Goal: Find specific page/section: Find specific page/section

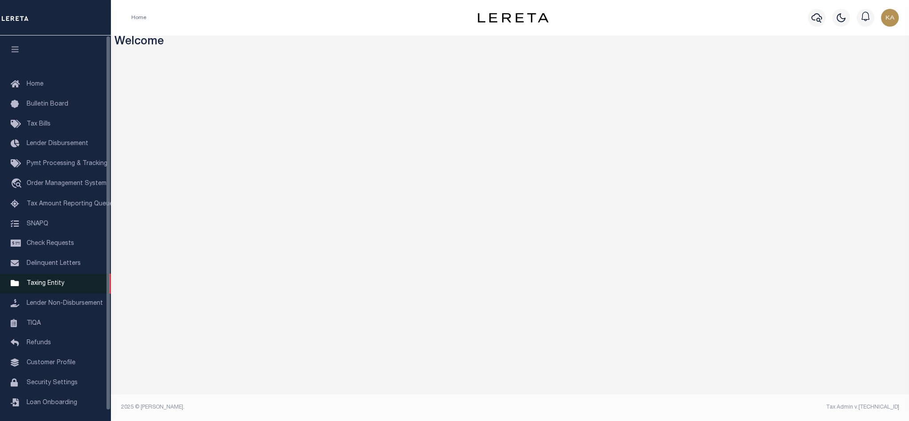
click at [34, 287] on span "Taxing Entity" at bounding box center [46, 283] width 38 height 6
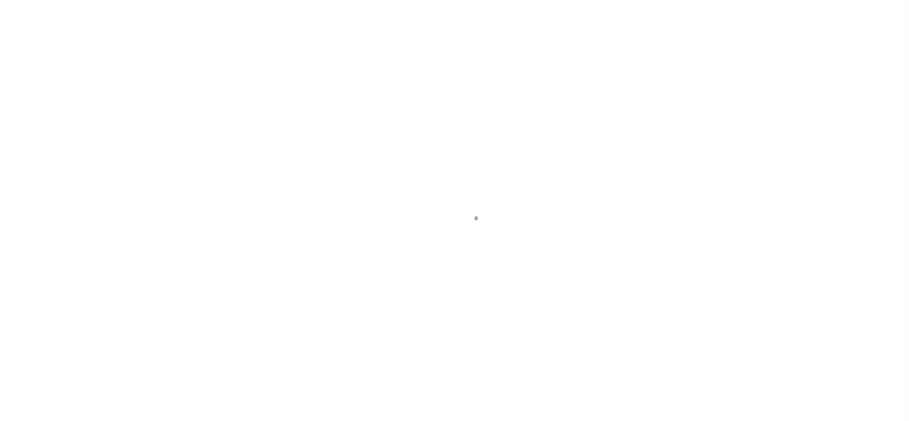
select select
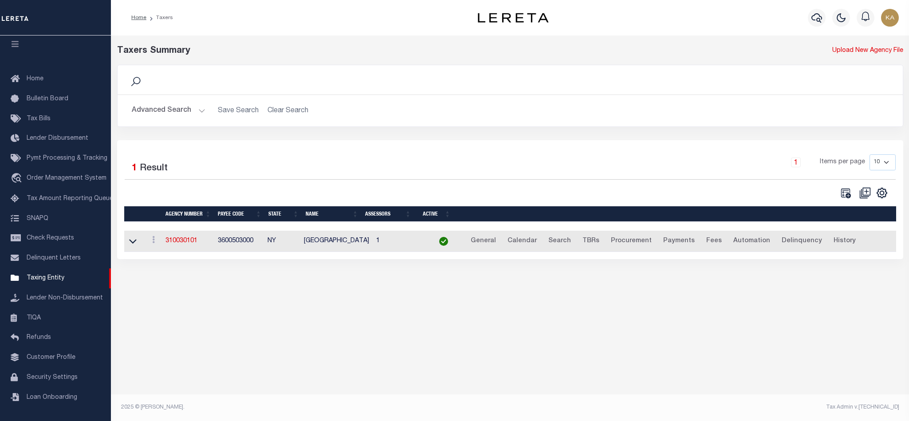
click at [179, 109] on button "Advanced Search" at bounding box center [169, 110] width 74 height 17
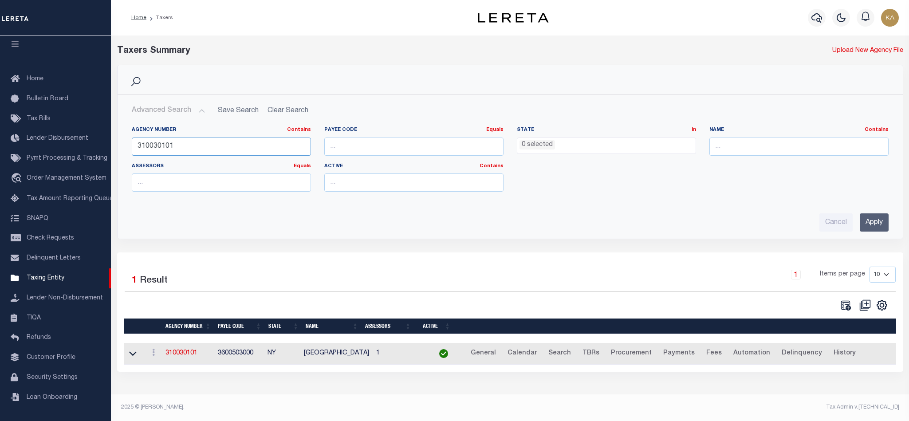
click at [177, 150] on input "310030101" at bounding box center [221, 147] width 179 height 18
paste input "1711921000"
type input "1711921000"
click at [881, 221] on input "Apply" at bounding box center [874, 222] width 29 height 18
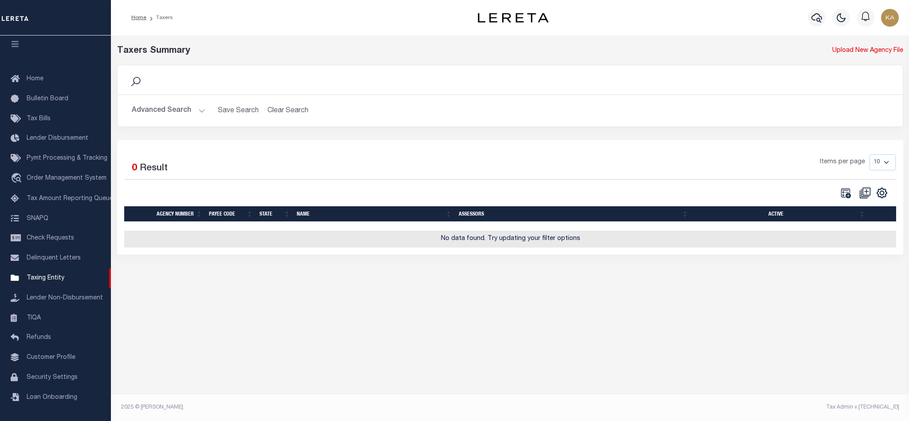
click at [179, 106] on button "Advanced Search" at bounding box center [169, 110] width 74 height 17
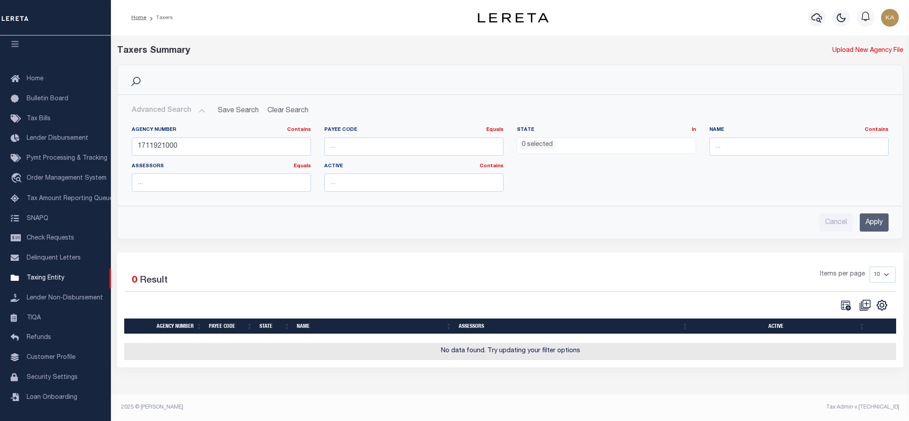
click at [406, 286] on div "Items per page 10 25 50 100" at bounding box center [608, 278] width 575 height 23
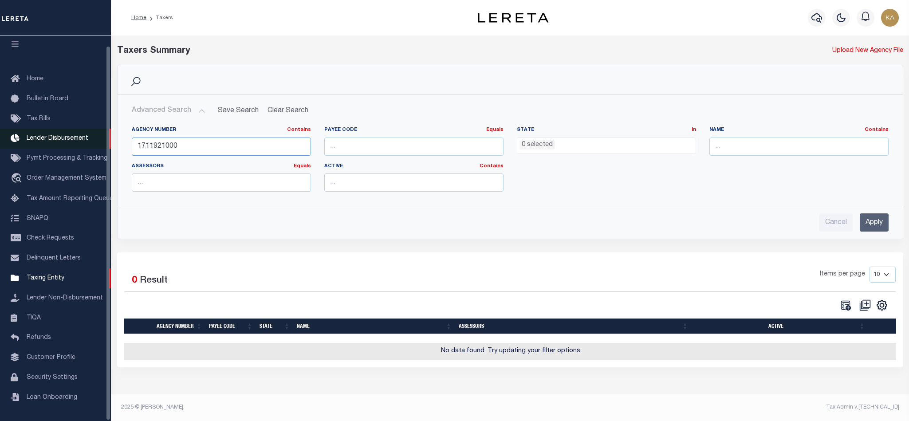
drag, startPoint x: 184, startPoint y: 148, endPoint x: 100, endPoint y: 144, distance: 84.0
click at [100, 144] on div "Home Taxers Profile" at bounding box center [454, 207] width 909 height 414
click at [756, 148] on input "text" at bounding box center [798, 147] width 179 height 18
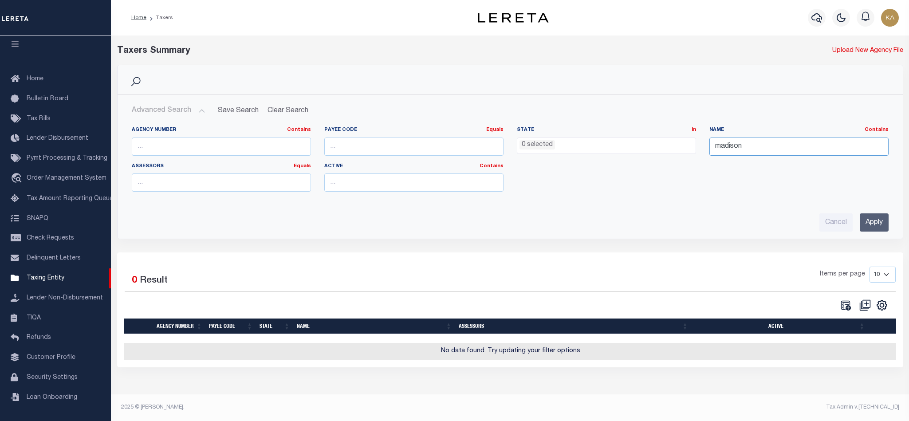
type input "madison county clerk"
click at [865, 219] on input "Apply" at bounding box center [874, 222] width 29 height 18
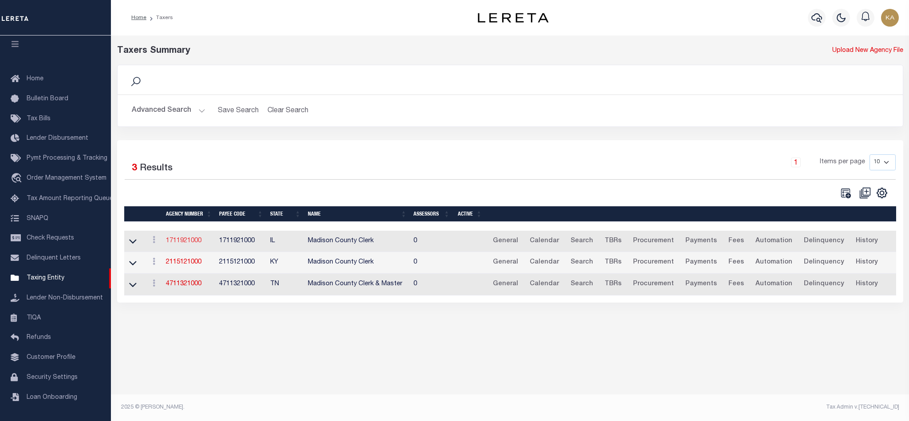
click at [188, 243] on link "1711921000" at bounding box center [183, 241] width 35 height 6
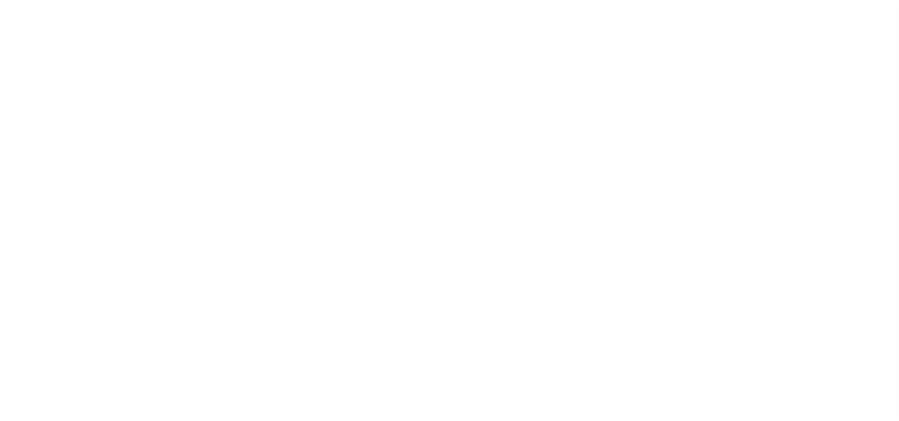
select select
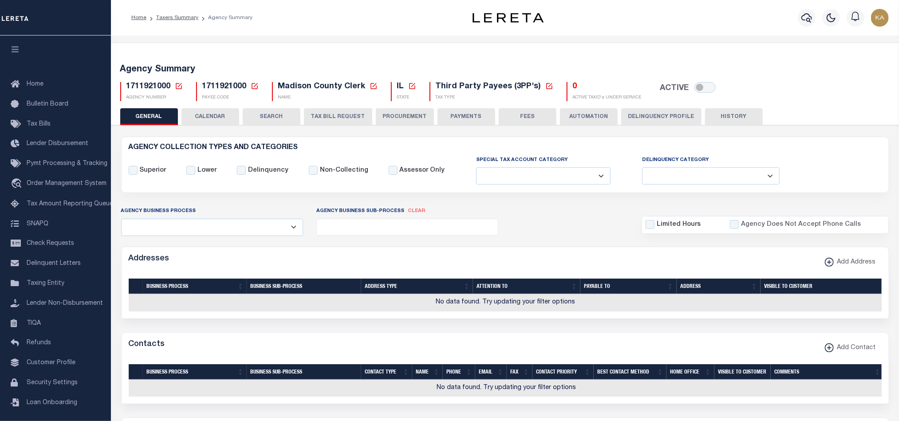
click at [212, 113] on button "CALENDAR" at bounding box center [210, 116] width 58 height 17
